Goal: Task Accomplishment & Management: Manage account settings

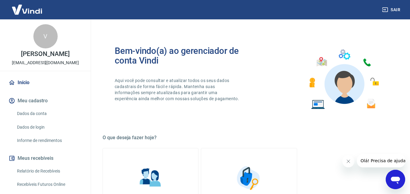
click at [40, 117] on link "Dados da conta" at bounding box center [49, 114] width 69 height 12
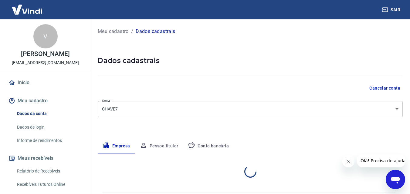
select select "MG"
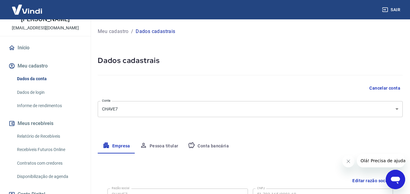
scroll to position [121, 0]
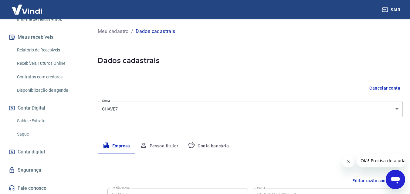
click at [43, 116] on link "Saldo e Extrato" at bounding box center [49, 121] width 69 height 12
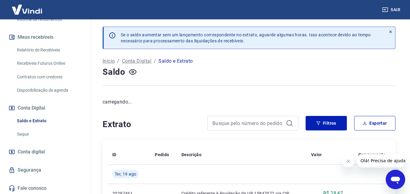
click at [36, 141] on div "Início Meu cadastro Dados da conta Dados de login Informe de rendimentos Meus r…" at bounding box center [45, 75] width 91 height 241
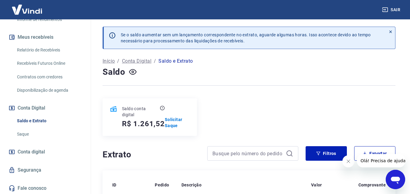
click at [39, 138] on link "Saque" at bounding box center [49, 134] width 69 height 12
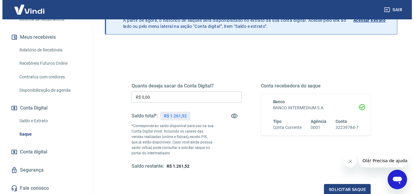
scroll to position [91, 0]
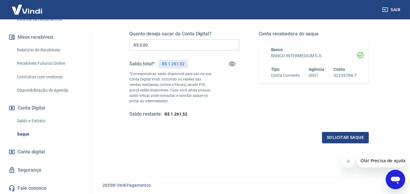
click at [139, 45] on input "R$ 0,00" at bounding box center [184, 44] width 110 height 11
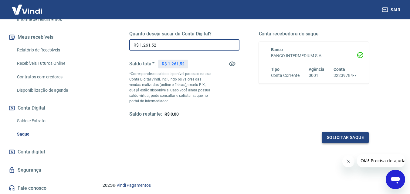
type input "R$ 1.261,52"
click at [347, 137] on button "Solicitar saque" at bounding box center [345, 137] width 47 height 11
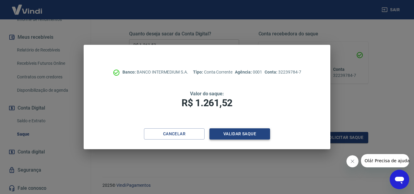
click at [249, 131] on button "Validar saque" at bounding box center [240, 134] width 61 height 11
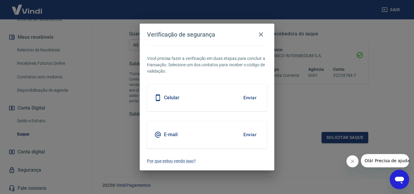
click at [250, 137] on button "Enviar" at bounding box center [250, 135] width 20 height 13
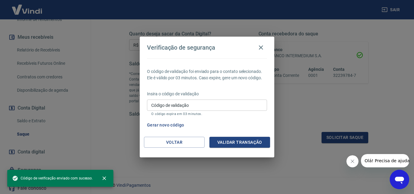
click at [168, 106] on input "Código de validação" at bounding box center [207, 105] width 120 height 11
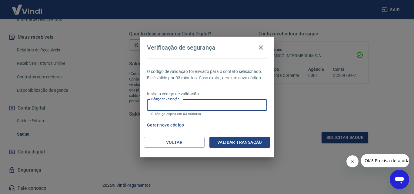
paste input "123921"
type input "123921"
click at [230, 144] on button "Validar transação" at bounding box center [240, 142] width 61 height 11
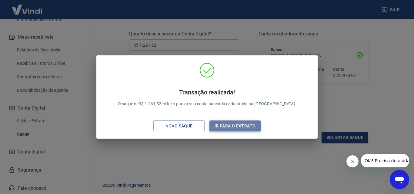
click at [218, 123] on button "Ir para o extrato" at bounding box center [235, 126] width 51 height 11
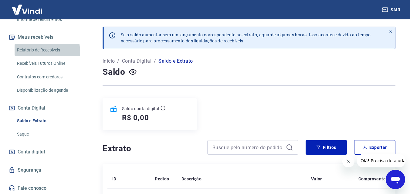
click at [29, 52] on link "Relatório de Recebíveis" at bounding box center [49, 50] width 69 height 12
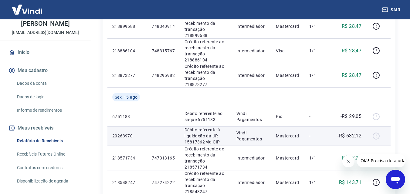
scroll to position [273, 0]
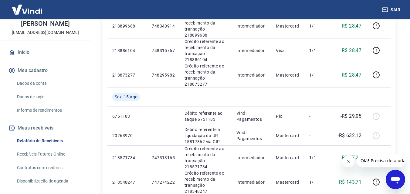
click at [37, 155] on link "Recebíveis Futuros Online" at bounding box center [49, 154] width 69 height 12
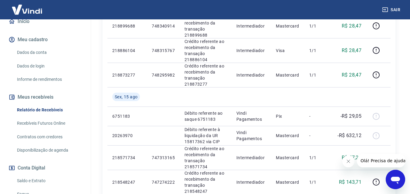
scroll to position [91, 0]
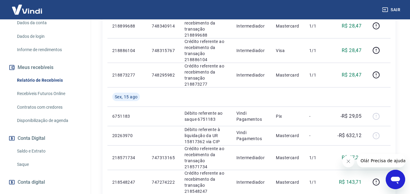
click at [42, 156] on link "Saldo e Extrato" at bounding box center [49, 151] width 69 height 12
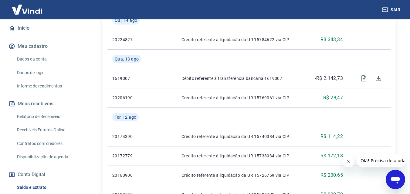
scroll to position [92, 0]
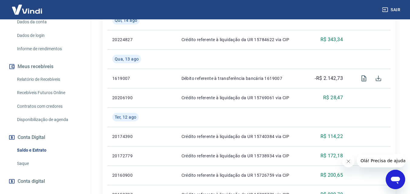
click at [54, 92] on link "Recebíveis Futuros Online" at bounding box center [49, 93] width 69 height 12
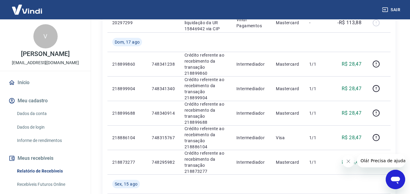
scroll to position [243, 0]
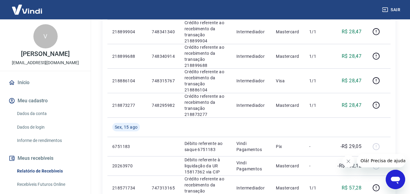
click at [347, 166] on button "Fechar mensagem da empresa" at bounding box center [348, 162] width 12 height 12
